Goal: Navigation & Orientation: Go to known website

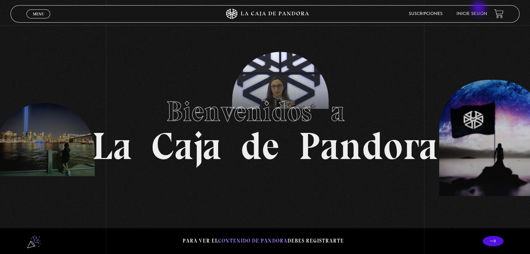
click at [380, 9] on li "Inicie sesión" at bounding box center [472, 13] width 31 height 11
click at [380, 15] on link "Inicie sesión" at bounding box center [472, 14] width 31 height 4
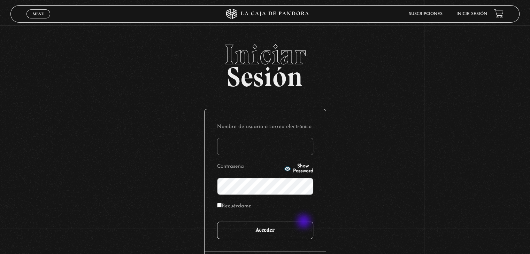
type input "karenam31@gmail.com"
click at [306, 227] on input "Acceder" at bounding box center [265, 230] width 96 height 17
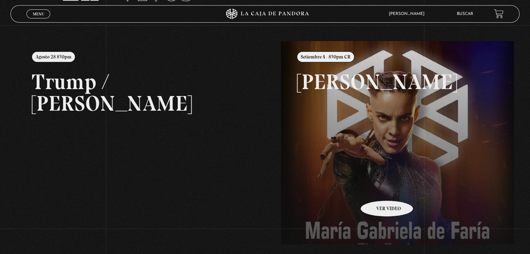
scroll to position [35, 0]
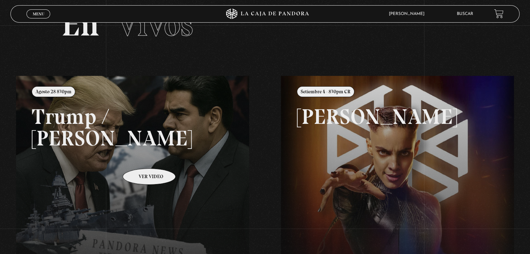
click at [128, 152] on link at bounding box center [281, 203] width 530 height 254
